Goal: Check status: Check status

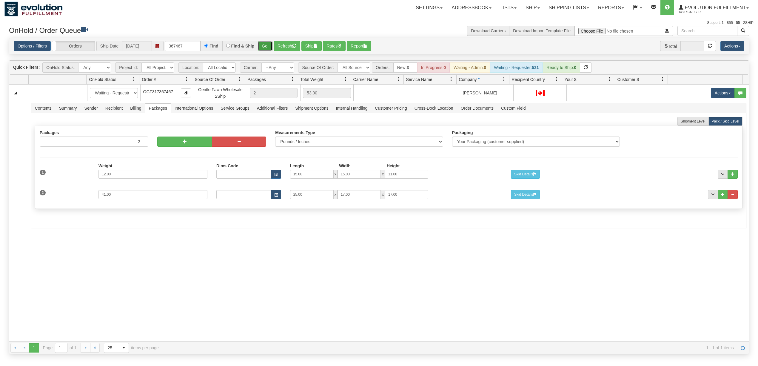
click at [265, 45] on button "Go!" at bounding box center [265, 46] width 15 height 10
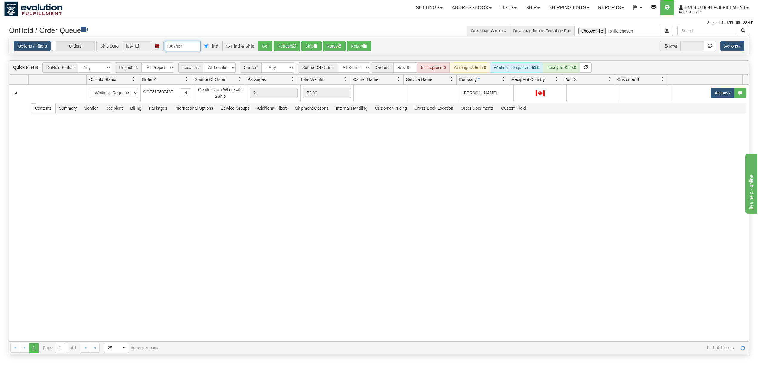
drag, startPoint x: 193, startPoint y: 43, endPoint x: -64, endPoint y: 64, distance: 258.5
click at [0, 64] on html "Toggle navigation Settings Shipping Preferences New Recipients" at bounding box center [379, 183] width 758 height 366
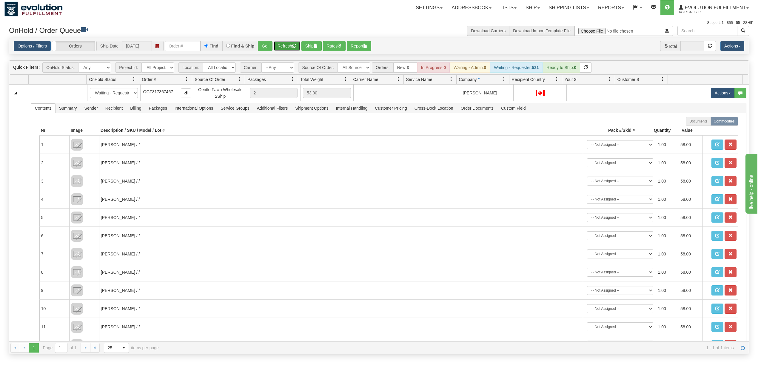
click at [288, 49] on button "Refresh" at bounding box center [287, 46] width 27 height 10
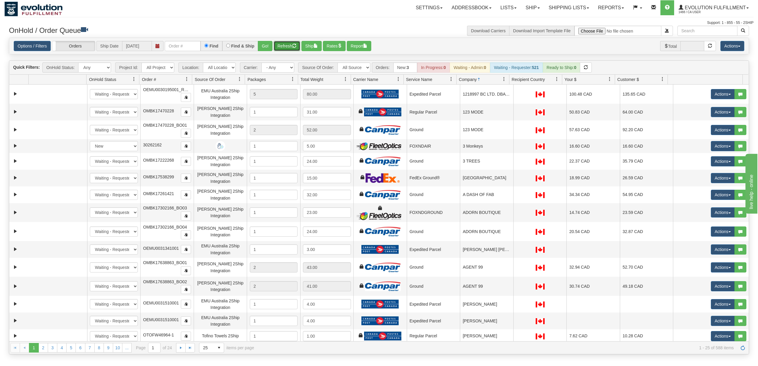
click at [288, 46] on button "Refresh" at bounding box center [287, 46] width 27 height 10
click at [282, 66] on select "- Any - Has NO carrier assigned - Has a carrier assigned FleetOptics Inc. My Ca…" at bounding box center [278, 67] width 33 height 10
select select "-1"
click at [262, 63] on select "- Any - Has NO carrier assigned - Has a carrier assigned FleetOptics Inc. My Ca…" at bounding box center [278, 67] width 33 height 10
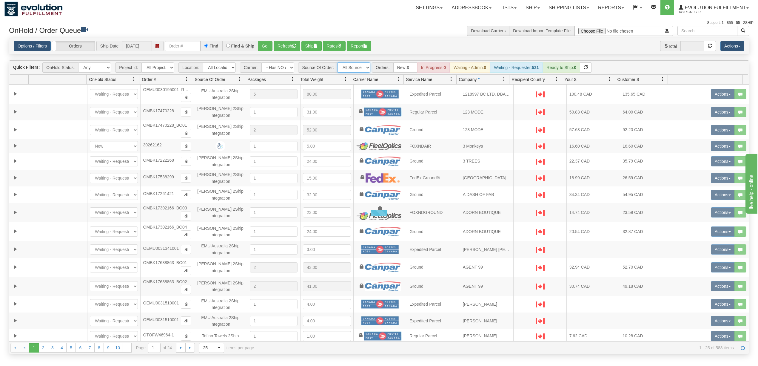
click at [359, 67] on select "All Sources AirBlaster 2Ship Integration Ambler Apparel 2Ship Integration BC [M…" at bounding box center [354, 67] width 33 height 10
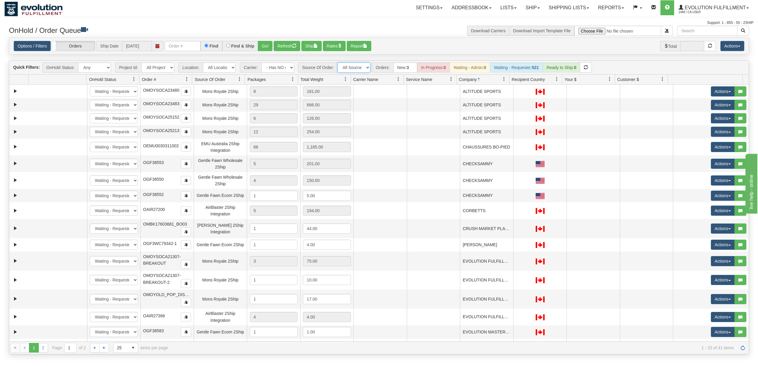
select select "[PERSON_NAME] 2Ship Integration"
click at [338, 63] on select "All Sources AirBlaster 2Ship Integration Ambler Apparel 2Ship Integration BC [M…" at bounding box center [354, 67] width 33 height 10
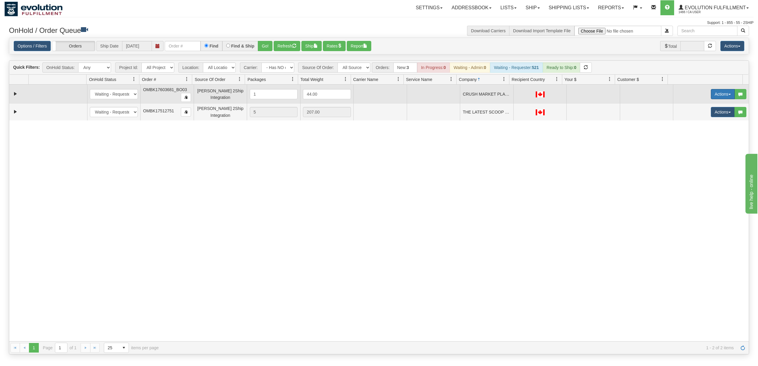
click at [716, 96] on button "Actions" at bounding box center [723, 94] width 24 height 10
click at [709, 122] on span "Rate All Services" at bounding box center [711, 121] width 36 height 5
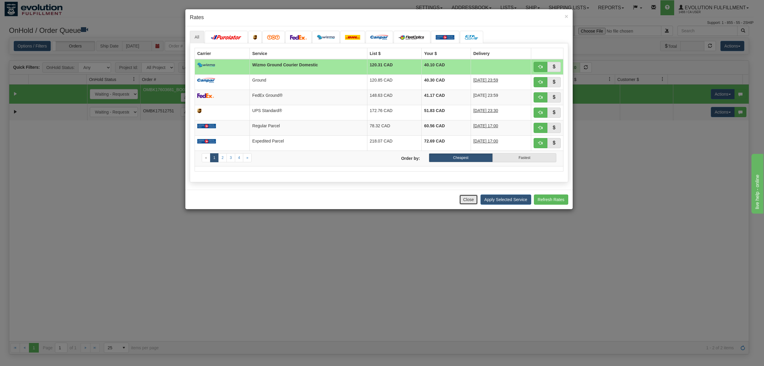
click at [462, 204] on button "Close" at bounding box center [469, 199] width 19 height 10
